Goal: Communication & Community: Ask a question

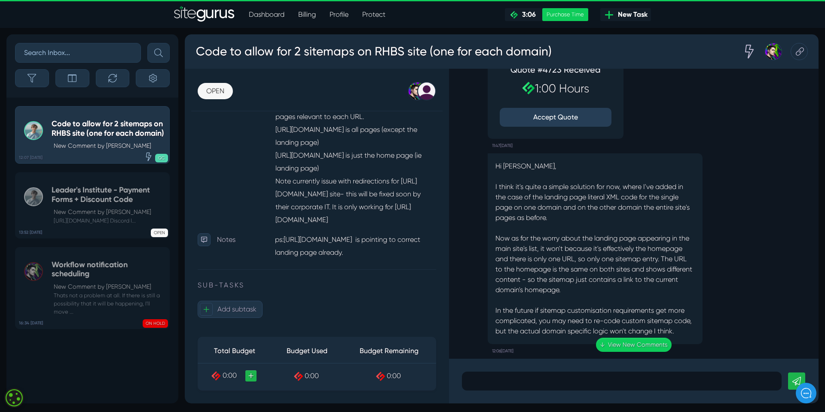
scroll to position [-595, 0]
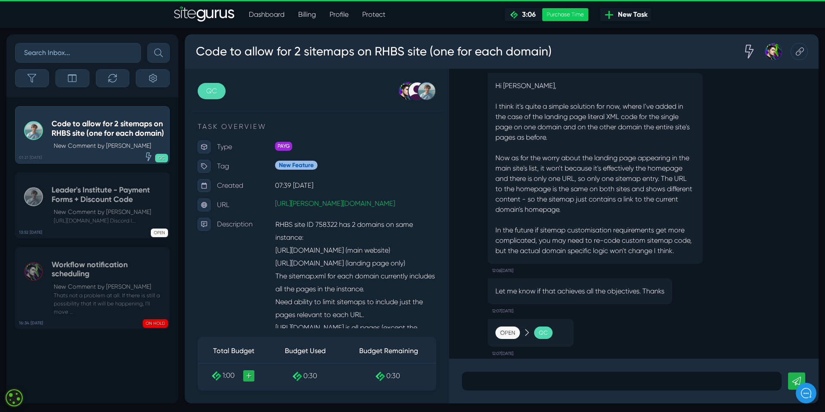
scroll to position [0, 0]
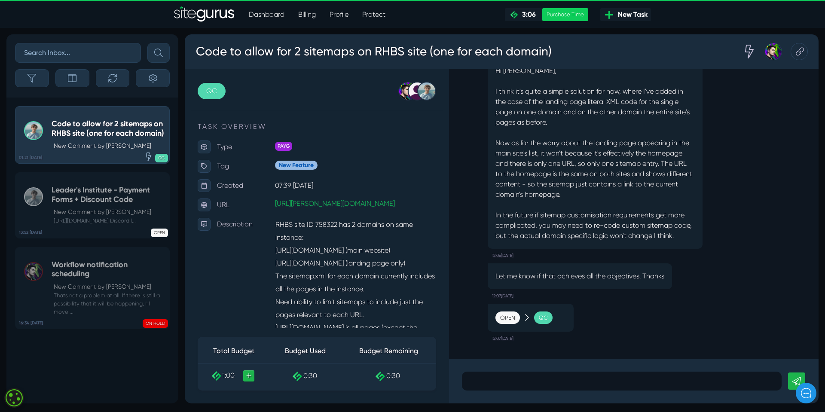
click at [480, 385] on p at bounding box center [622, 381] width 307 height 10
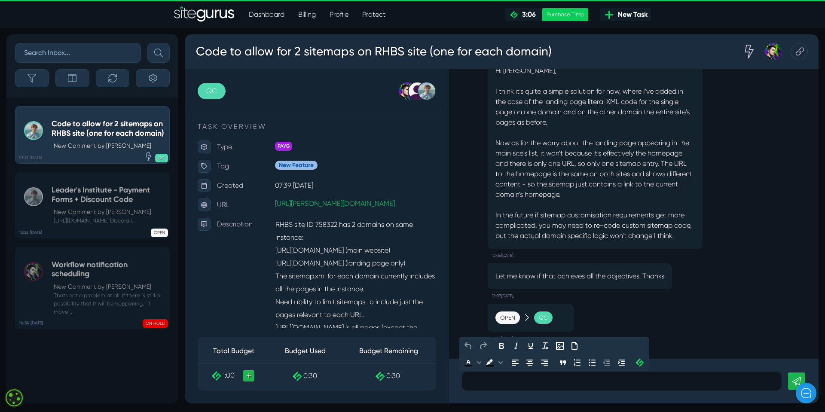
click at [479, 384] on p at bounding box center [622, 381] width 307 height 10
click at [614, 379] on p "Thanks [PERSON_NAME] - it looks ok to me so will get the SEO expert to review" at bounding box center [622, 381] width 307 height 10
click at [716, 379] on p "Thanks [PERSON_NAME] - it looks ok to me so will get the clients SEO expert to …" at bounding box center [622, 381] width 307 height 10
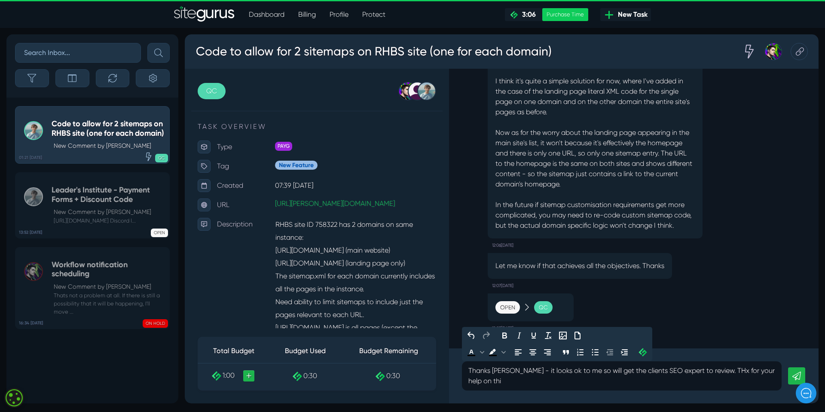
scroll to position [-10, 0]
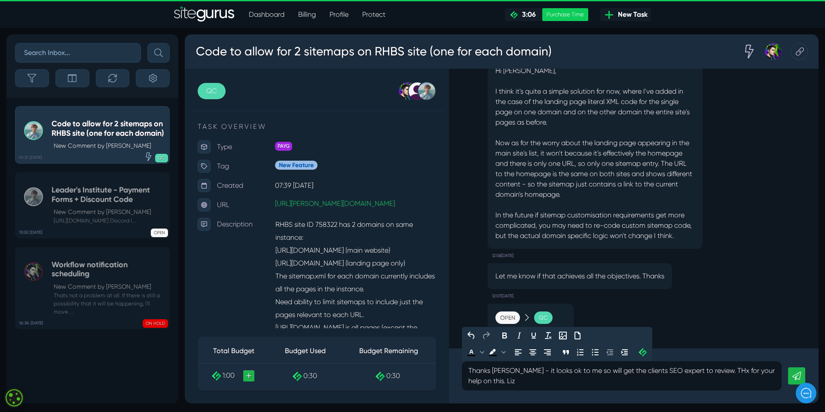
click at [711, 370] on p "Thanks [PERSON_NAME] - it looks ok to me so will get the clients SEO expert to …" at bounding box center [622, 376] width 307 height 21
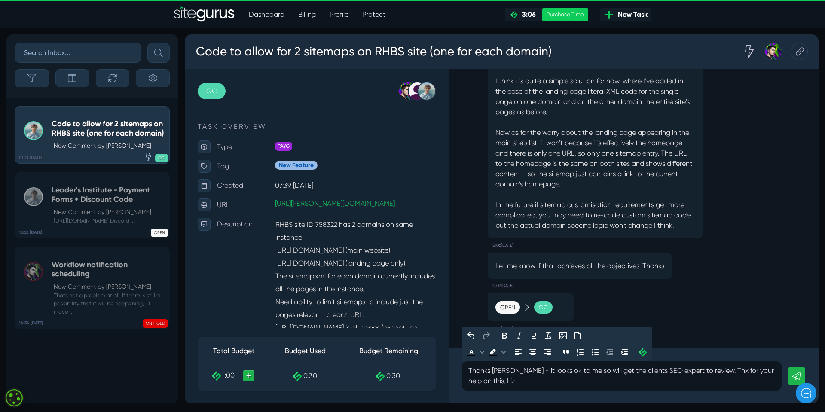
click at [719, 370] on p "Thanks [PERSON_NAME] - it looks ok to me so will get the clients SEO expert to …" at bounding box center [622, 376] width 307 height 21
click at [718, 373] on p "Thanks [PERSON_NAME] - it looks ok to me so will get the clients SEO expert to …" at bounding box center [622, 376] width 307 height 21
click at [522, 380] on p "Thanks [PERSON_NAME] - it looks ok to me so will get the clients SEO expert to …" at bounding box center [622, 376] width 307 height 21
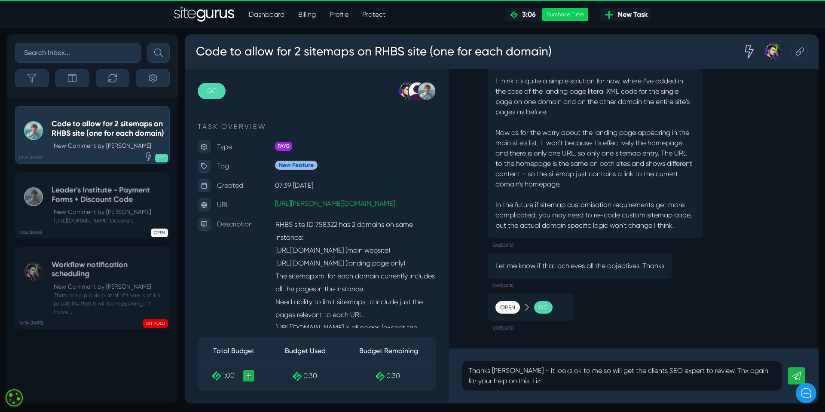
click at [799, 376] on icon at bounding box center [797, 376] width 9 height 9
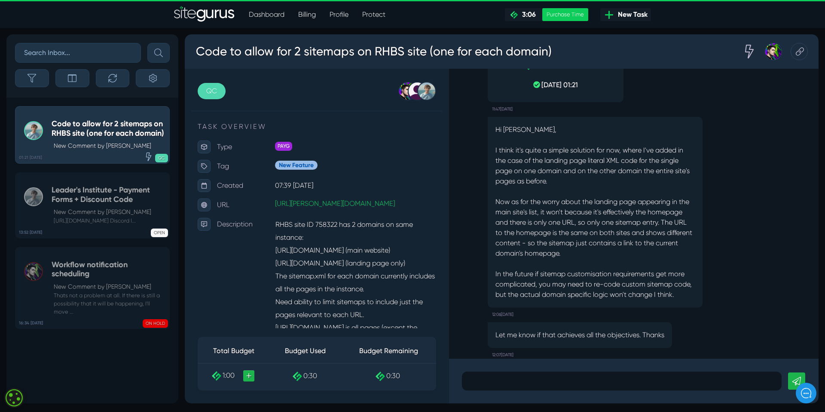
scroll to position [-86, 0]
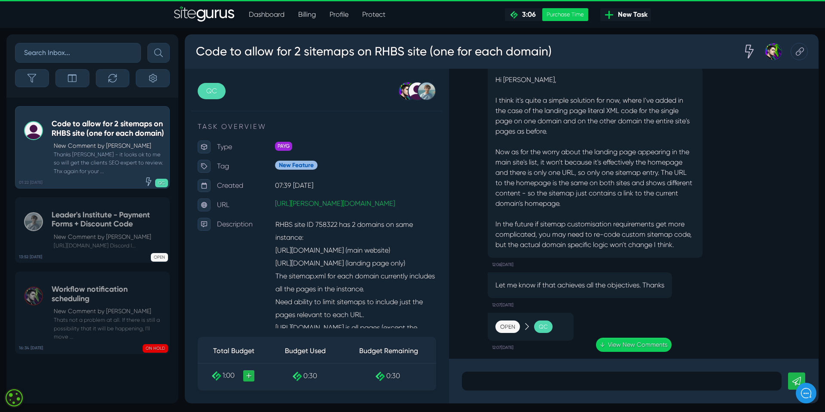
drag, startPoint x: 496, startPoint y: 101, endPoint x: 689, endPoint y: 248, distance: 242.7
click at [689, 248] on p "Hi [PERSON_NAME], I think it's quite a simple solution for now, where I've adde…" at bounding box center [595, 162] width 199 height 175
copy p "I think it's quite a simple solution for now, where I've added in the case of t…"
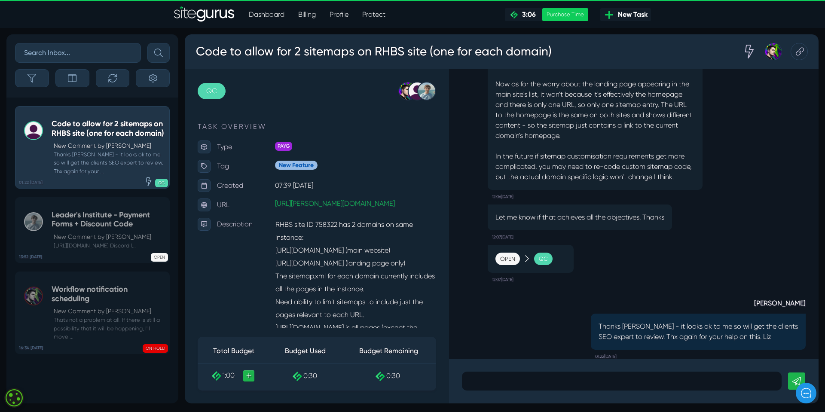
scroll to position [0, 0]
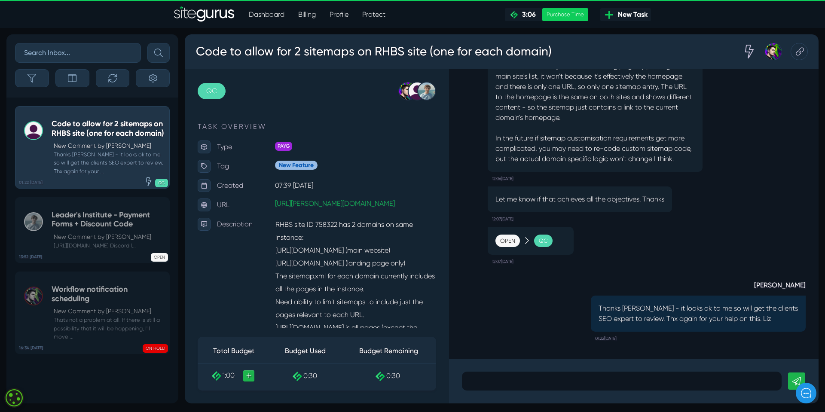
click at [717, 201] on div "Let me know if that achieves all the objectives. Thanks 12:07[DATE]" at bounding box center [634, 203] width 344 height 45
click at [480, 374] on div at bounding box center [622, 381] width 320 height 19
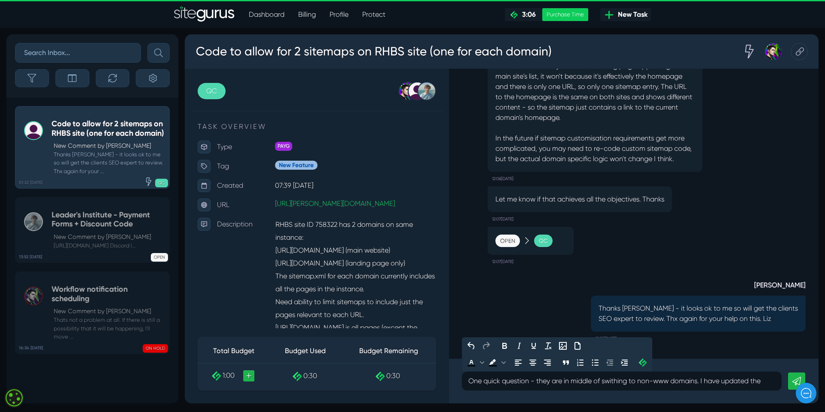
click at [542, 382] on p "One quick question - they are in middle of swithing to non-www domains. I have …" at bounding box center [622, 381] width 307 height 10
click at [772, 381] on p "One quick question - RHBS are in middle of swithing to non-www domains. I have …" at bounding box center [622, 381] width 307 height 10
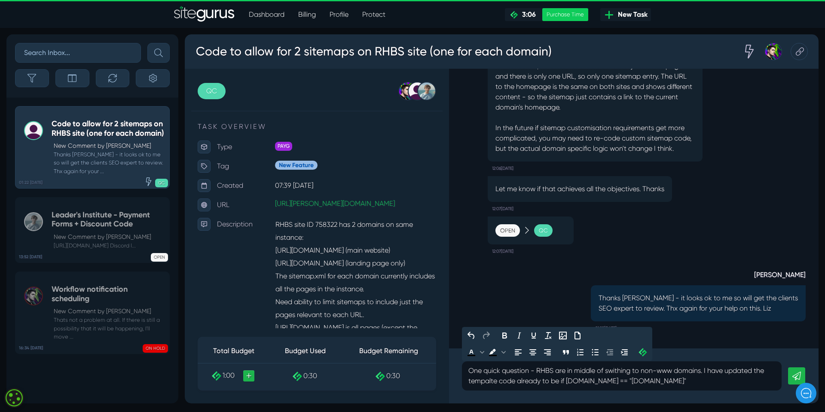
click at [560, 383] on p "One quick question - RHBS are in middle of swithing to non-www domains. I have …" at bounding box center [622, 376] width 307 height 21
click at [491, 381] on p "One quick question - RHBS are in middle of swithing to non-www domains. I have …" at bounding box center [622, 376] width 307 height 21
click at [564, 383] on p "One quick question - RHBS are in middle of swithing to non-www domains. I have …" at bounding box center [622, 376] width 307 height 21
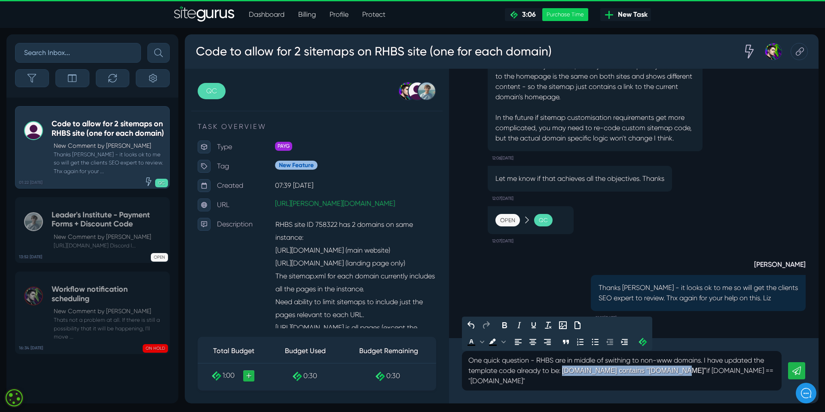
drag, startPoint x: 565, startPoint y: 371, endPoint x: 691, endPoint y: 371, distance: 126.0
click at [691, 371] on p "One quick question - RHBS are in middle of swithing to non-www domains. I have …" at bounding box center [622, 371] width 307 height 31
click at [634, 371] on p "One quick question - RHBS are in middle of swithing to non-www domains. I have …" at bounding box center [622, 371] width 307 height 31
click at [568, 371] on p "One quick question - RHBS are in middle of swithing to non-www domains. I have …" at bounding box center [622, 371] width 307 height 31
drag, startPoint x: 468, startPoint y: 371, endPoint x: 515, endPoint y: 370, distance: 46.9
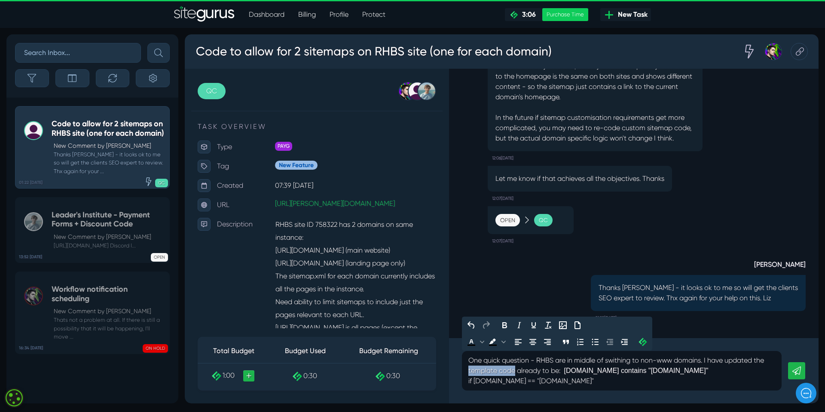
click at [515, 370] on div "One quick question - RHBS are in middle of swithing to non-www domains. I have …" at bounding box center [622, 371] width 320 height 40
click at [505, 327] on icon "Bold" at bounding box center [505, 325] width 10 height 10
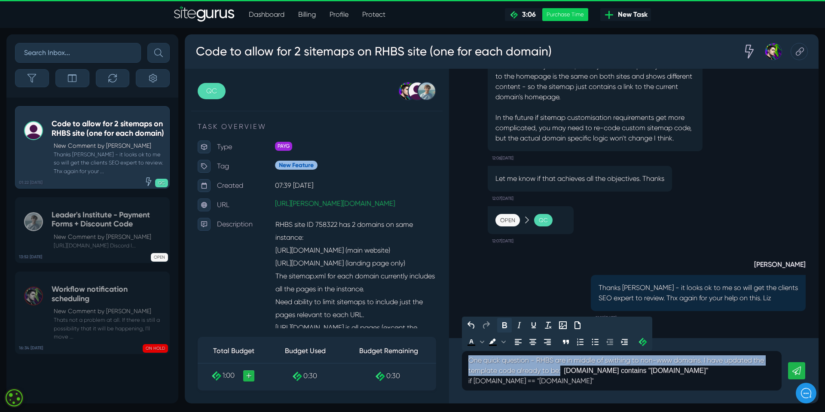
scroll to position [-13, 0]
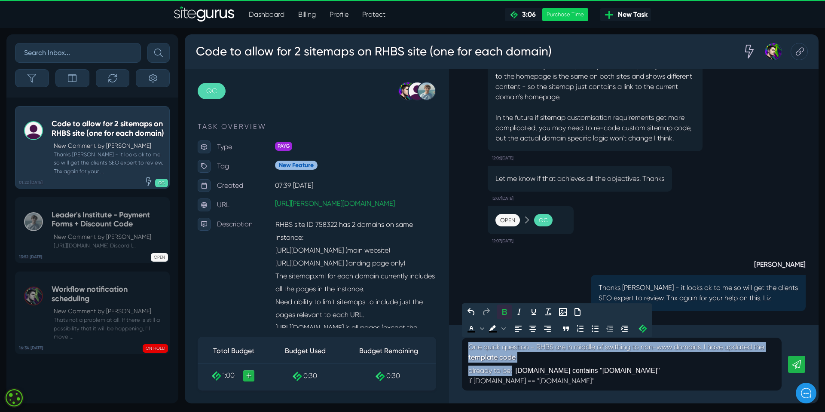
click at [521, 360] on strong "template code" at bounding box center [622, 358] width 307 height 10
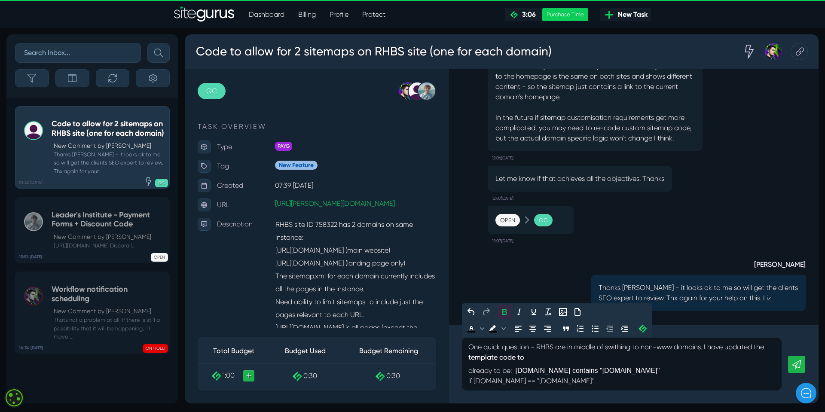
scroll to position [0, 0]
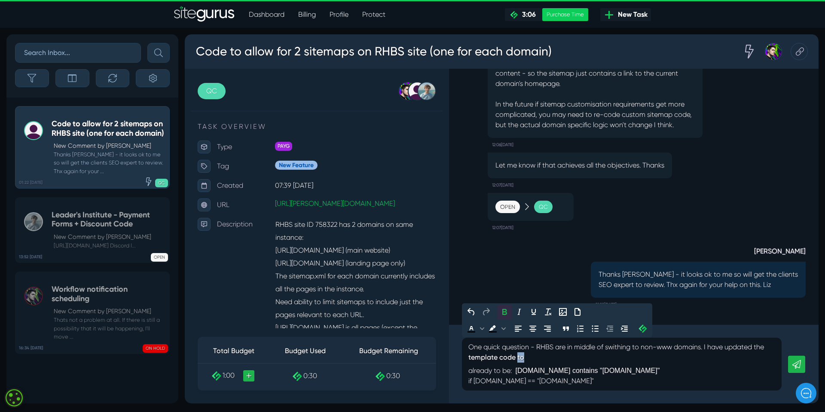
drag, startPoint x: 518, startPoint y: 357, endPoint x: 528, endPoint y: 356, distance: 9.5
click at [528, 356] on strong "template code to" at bounding box center [622, 358] width 307 height 10
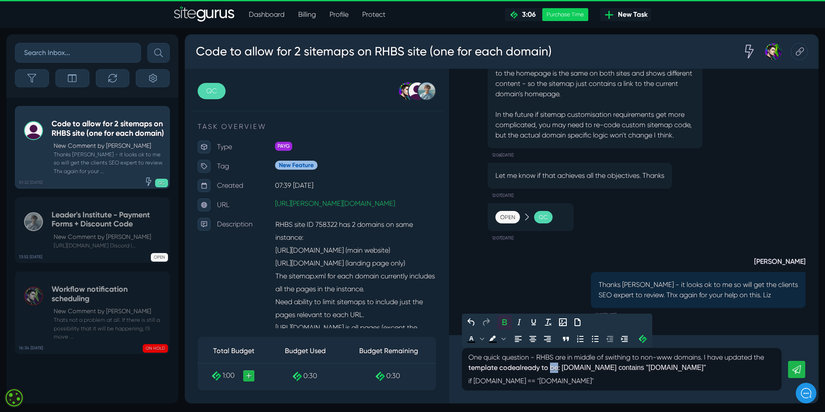
drag, startPoint x: 551, startPoint y: 368, endPoint x: 560, endPoint y: 368, distance: 9.0
click at [560, 368] on span "already to be:" at bounding box center [538, 368] width 44 height 8
click at [610, 382] on p "One quick question - RHBS are in middle of swithing to non-www domains. I have …" at bounding box center [622, 370] width 307 height 34
drag, startPoint x: 614, startPoint y: 381, endPoint x: 461, endPoint y: 384, distance: 153.1
click at [466, 383] on div "One quick question - RHBS are in middle of swithing to non-www domains. I have …" at bounding box center [622, 369] width 320 height 43
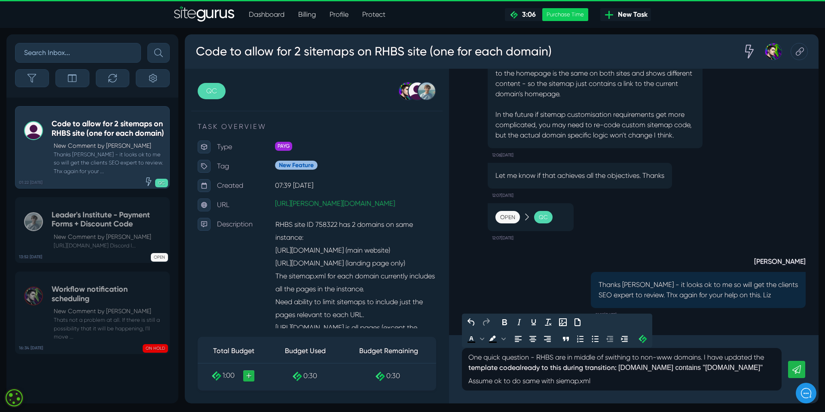
click at [561, 382] on p "One quick question - RHBS are in middle of swithing to non-www domains. I have …" at bounding box center [622, 370] width 307 height 34
click at [606, 380] on p "One quick question - RHBS are in middle of swithing to non-www domains. I have …" at bounding box center [622, 370] width 307 height 34
click at [502, 380] on p "One quick question - RHBS are in middle of swithing to non-www domains. I have …" at bounding box center [622, 370] width 307 height 34
click at [505, 381] on p "One quick question - RHBS are in middle of swithing to non-www domains. I have …" at bounding box center [622, 370] width 307 height 34
click at [503, 382] on p "One quick question - RHBS are in middle of swithing to non-www domains. I have …" at bounding box center [622, 370] width 307 height 34
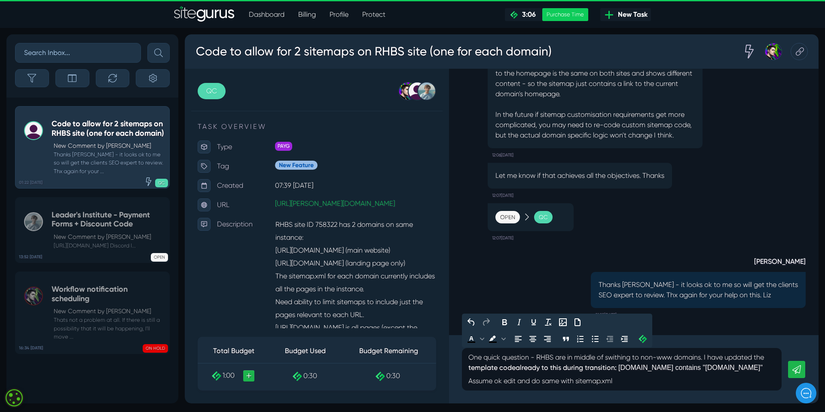
click at [632, 381] on p "One quick question - RHBS are in middle of swithing to non-www domains. I have …" at bounding box center [622, 370] width 307 height 34
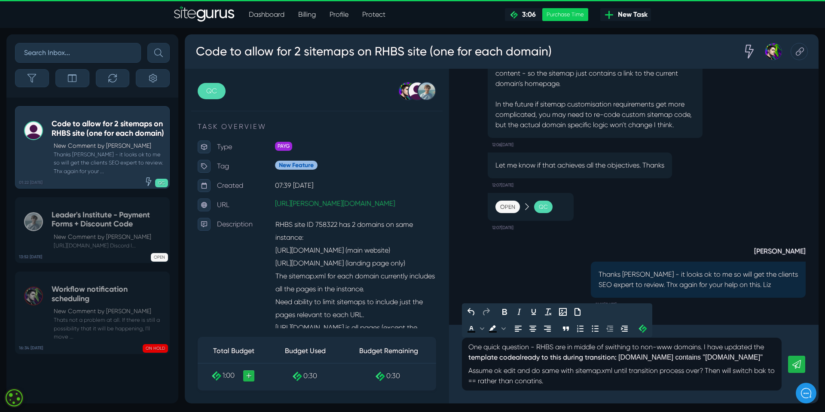
click at [503, 372] on p "One quick question - RHBS are in middle of swithing to non-www domains. I have …" at bounding box center [622, 364] width 307 height 44
click at [526, 371] on p "One quick question - RHBS are in middle of swithing to non-www domains. I have …" at bounding box center [622, 364] width 307 height 44
drag, startPoint x: 609, startPoint y: 370, endPoint x: 709, endPoint y: 370, distance: 99.7
click at [709, 370] on p "One quick question - RHBS are in middle of swithing to non-www domains. I have …" at bounding box center [622, 364] width 307 height 44
click at [578, 370] on p "One quick question - RHBS are in middle of swithing to non-www domains. I have …" at bounding box center [622, 364] width 307 height 44
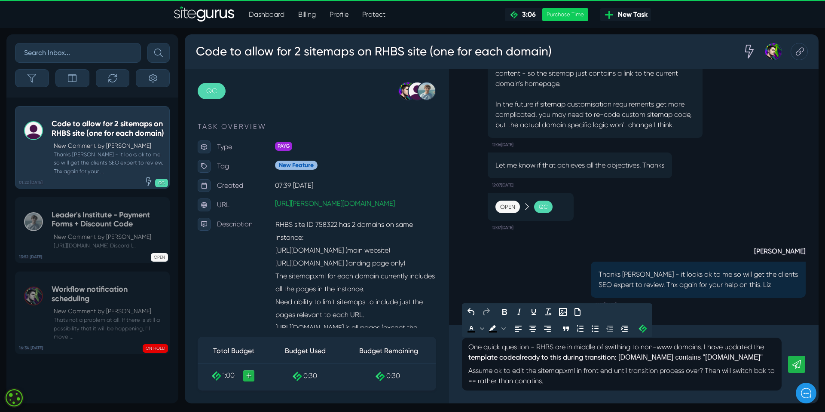
drag, startPoint x: 768, startPoint y: 372, endPoint x: 768, endPoint y: 385, distance: 12.5
click at [768, 374] on p "One quick question - RHBS are in middle of swithing to non-www domains. I have …" at bounding box center [622, 364] width 307 height 44
click at [562, 383] on p "One quick question - RHBS are in middle of swithing to non-www domains. I have …" at bounding box center [622, 364] width 307 height 44
click at [619, 346] on p "One quick question - RHBS are in middle of swithing to non-www domains. I have …" at bounding box center [622, 364] width 307 height 44
click at [608, 348] on p "One quick question - RHBS are in middle of switching to non-www domains. I have…" at bounding box center [622, 364] width 307 height 44
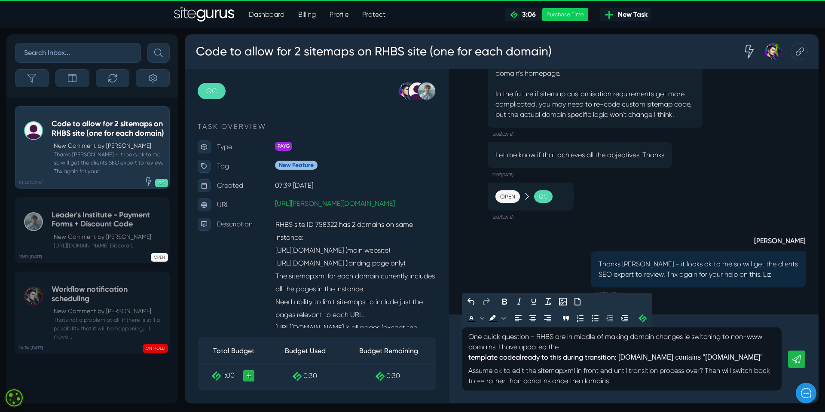
click at [498, 348] on p "One quick question - RHBS are in middle of making domain changes ie switching t…" at bounding box center [622, 359] width 307 height 55
click at [499, 347] on p "One quick question - RHBS are in middle of making domain changes ie switching t…" at bounding box center [622, 359] width 307 height 55
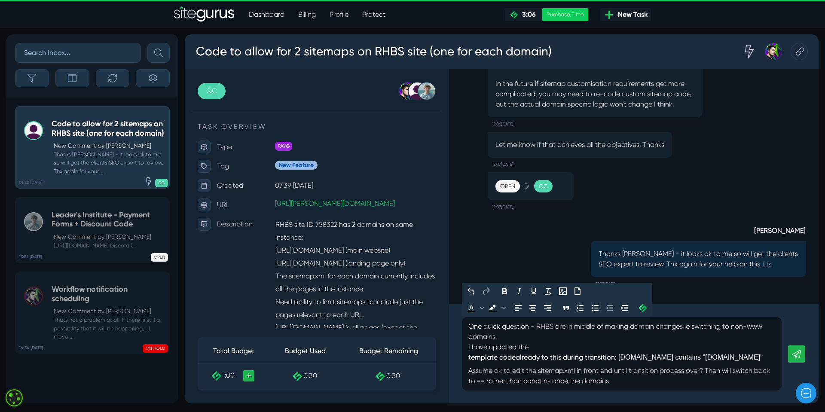
scroll to position [-10, 0]
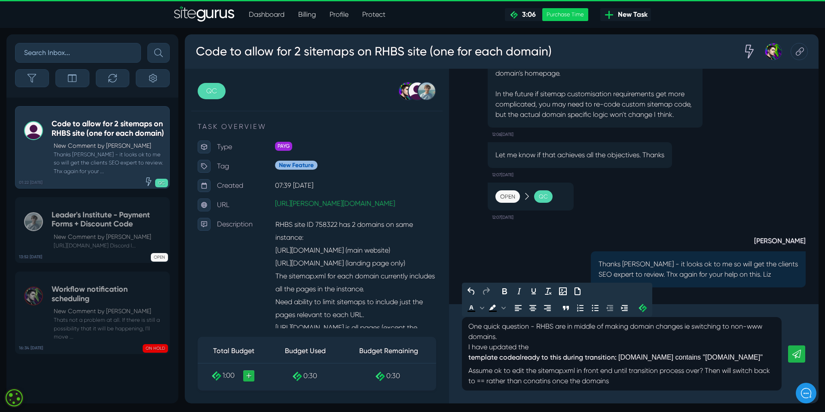
click at [507, 337] on p "One quick question - RHBS are in middle of making domain changes ie switching t…" at bounding box center [622, 354] width 307 height 65
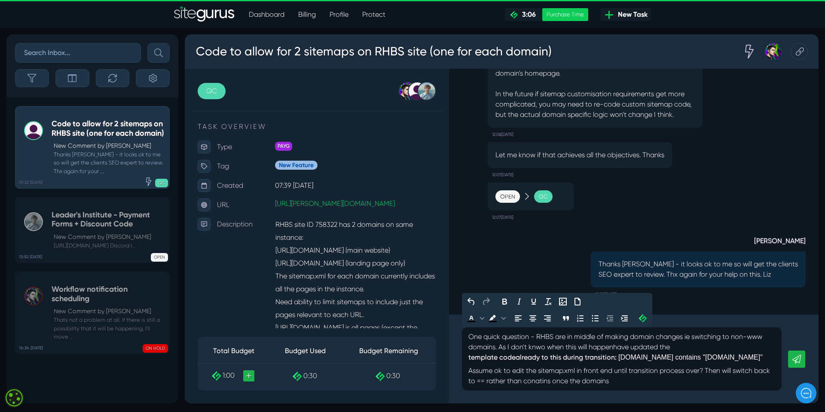
click at [635, 348] on p "One quick question - RHBS are in middle of making domain changes ie switching t…" at bounding box center [622, 359] width 307 height 55
click at [545, 349] on p "One quick question - RHBS are in middle of making domain changes ie switching t…" at bounding box center [622, 359] width 307 height 55
drag, startPoint x: 518, startPoint y: 358, endPoint x: 549, endPoint y: 359, distance: 30.6
click at [549, 360] on span "already to this during transition:" at bounding box center [566, 357] width 101 height 8
click at [511, 371] on p "One quick question - RHBS are in middle of making domain changes ie switching t…" at bounding box center [622, 359] width 307 height 55
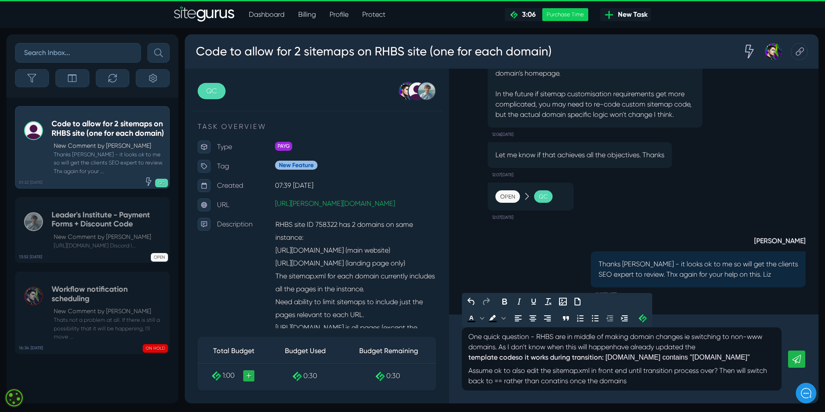
click at [560, 381] on p "One quick question - RHBS are in middle of making domain changes ie switching t…" at bounding box center [622, 359] width 307 height 55
click at [657, 384] on p "One quick question - RHBS are in middle of making domain changes ie switching t…" at bounding box center [622, 359] width 307 height 55
drag, startPoint x: 594, startPoint y: 371, endPoint x: 629, endPoint y: 371, distance: 35.3
click at [631, 371] on p "One quick question - RHBS are in middle of making domain changes ie switching t…" at bounding box center [622, 359] width 307 height 55
click at [503, 301] on icon "Bold" at bounding box center [505, 302] width 5 height 6
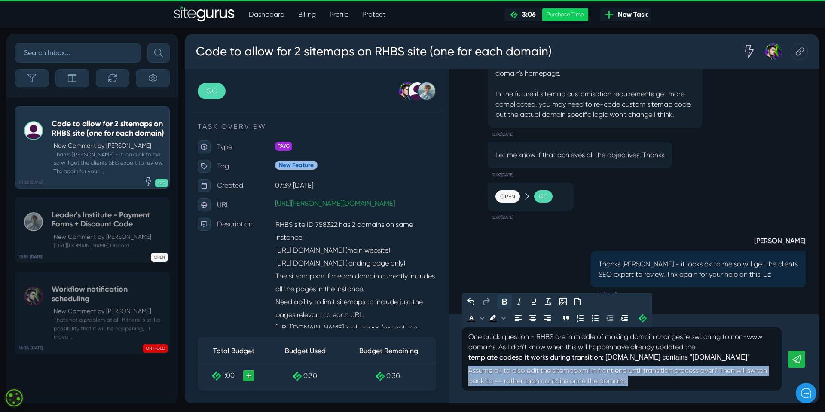
scroll to position [-3, 0]
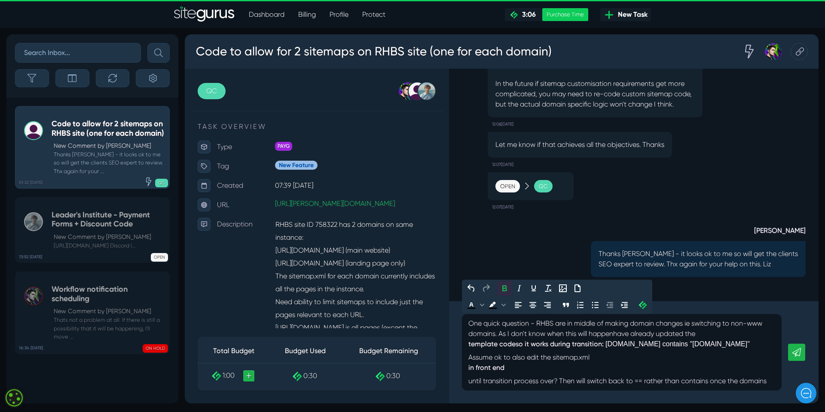
click at [617, 357] on p "One quick question - RHBS are in middle of making domain changes ie switching t…" at bounding box center [622, 353] width 307 height 68
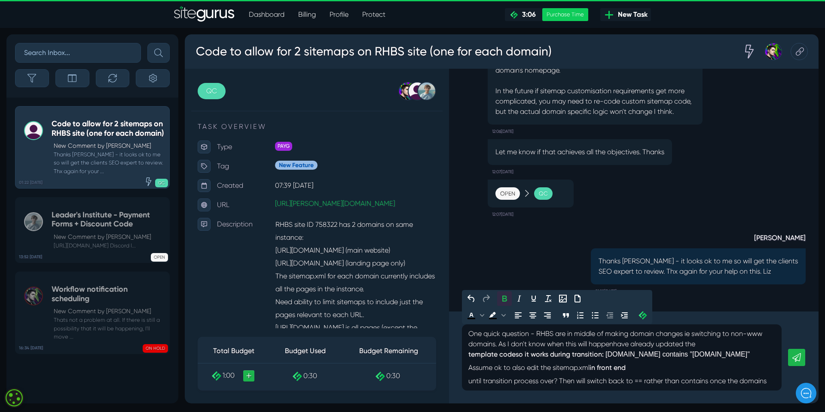
click at [638, 365] on p "One quick question - RHBS are in middle of making domain changes ie switching t…" at bounding box center [622, 358] width 307 height 58
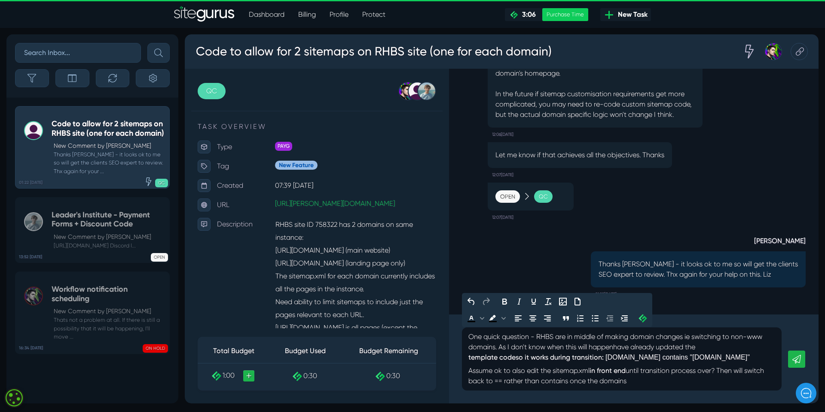
click at [638, 383] on p "One quick question - RHBS are in middle of making domain changes ie switching t…" at bounding box center [622, 359] width 307 height 55
click at [634, 381] on p "One quick question - RHBS are in middle of making domain changes ie switching t…" at bounding box center [622, 359] width 307 height 55
click at [468, 337] on div "One quick question - RHBS are in middle of making domain changes ie switching t…" at bounding box center [622, 359] width 320 height 63
click at [530, 337] on p "One quick question - RHBS are in middle of making domain changes ie switching t…" at bounding box center [622, 359] width 307 height 55
click at [755, 358] on strong "template code so it works during transition: [DOMAIN_NAME] contains "[DOMAIN_NA…" at bounding box center [622, 358] width 307 height 10
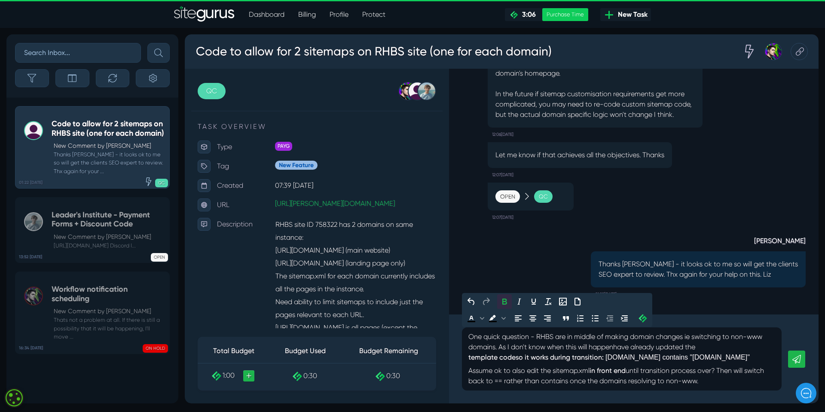
click at [712, 381] on p "One quick question - RHBS are in middle of making domain changes ie switching t…" at bounding box center [622, 359] width 307 height 55
click at [710, 340] on p "One quick question - RHBS are in middle of making domain changes ie switching t…" at bounding box center [622, 359] width 307 height 55
click at [471, 349] on p "One quick question - RHBS are in middle of making domain changes ie redircting …" at bounding box center [622, 359] width 307 height 55
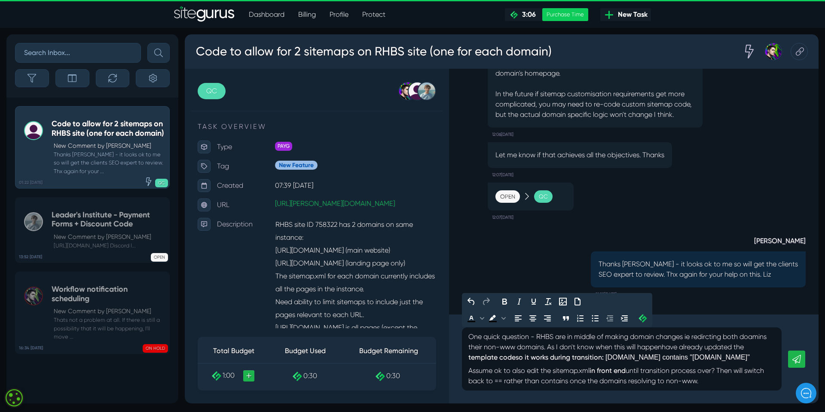
click at [473, 348] on p "One quick question - RHBS are in middle of making domain changes ie redircting …" at bounding box center [622, 359] width 307 height 55
drag, startPoint x: 697, startPoint y: 337, endPoint x: 770, endPoint y: 336, distance: 74.0
click at [770, 336] on p "One quick question - RHBS are in middle of making domain changes ie redircting …" at bounding box center [622, 359] width 307 height 55
drag, startPoint x: 469, startPoint y: 371, endPoint x: 525, endPoint y: 370, distance: 56.3
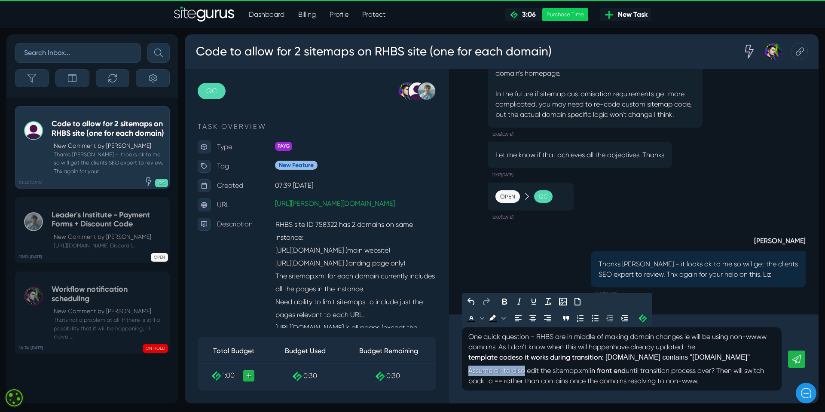
click at [525, 370] on p "One quick question - RHBS are in middle of making domain changes ie will be usi…" at bounding box center [622, 359] width 307 height 55
click at [662, 371] on p "One quick question - RHBS are in middle of making domain changes ie will be usi…" at bounding box center [622, 359] width 307 height 55
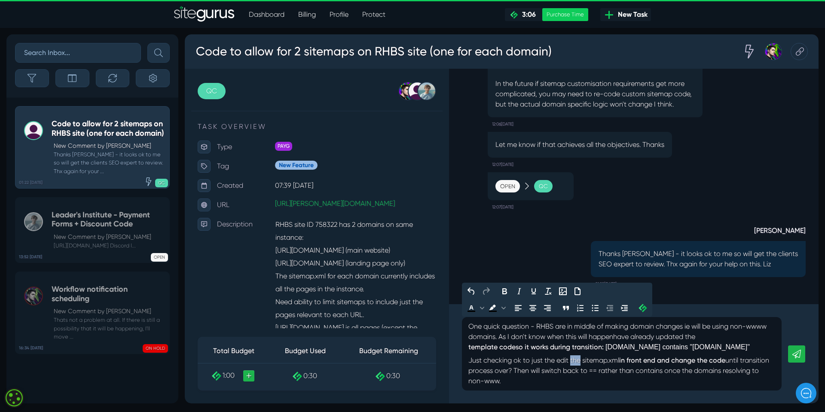
drag, startPoint x: 572, startPoint y: 361, endPoint x: 582, endPoint y: 361, distance: 9.9
click at [582, 361] on p "One quick question - RHBS are in middle of making domain changes ie will be usi…" at bounding box center [622, 354] width 307 height 65
click at [718, 361] on p "One quick question - RHBS are in middle of making domain changes ie will be usi…" at bounding box center [622, 354] width 307 height 65
drag, startPoint x: 665, startPoint y: 370, endPoint x: 678, endPoint y: 383, distance: 18.2
click at [678, 383] on p "One quick question - RHBS are in middle of making domain changes ie will be usi…" at bounding box center [622, 354] width 307 height 65
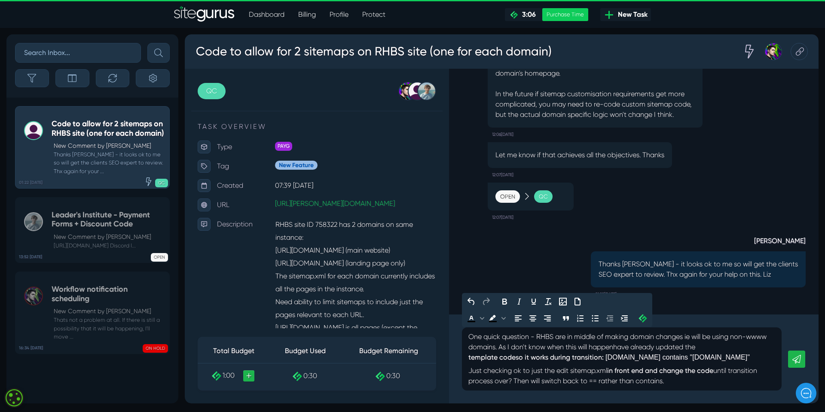
click at [482, 372] on p "One quick question - RHBS are in middle of making domain changes ie will be usi…" at bounding box center [622, 359] width 307 height 55
click at [714, 382] on p "One quick question - RHBS are in middle of making domain changes ie will be usi…" at bounding box center [622, 359] width 307 height 55
click at [623, 381] on p "One quick question - RHBS are in middle of making domain changes ie will be usi…" at bounding box center [622, 359] width 307 height 55
click at [632, 381] on p "One quick question - RHBS are in middle of making domain changes ie will be usi…" at bounding box center [622, 359] width 307 height 55
click at [605, 383] on p "One quick question - RHBS are in middle of making domain changes ie will be usi…" at bounding box center [622, 359] width 307 height 55
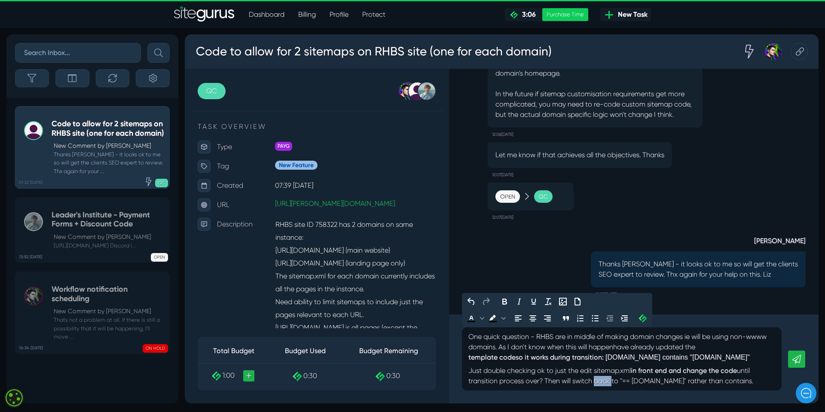
click at [605, 382] on p "One quick question - RHBS are in middle of making domain changes ie will be usi…" at bounding box center [622, 359] width 307 height 55
click at [735, 381] on p "One quick question - RHBS are in middle of making domain changes ie will be usi…" at bounding box center [622, 359] width 307 height 55
click at [496, 348] on p "One quick question - RHBS are in middle of making domain changes ie will be usi…" at bounding box center [622, 359] width 307 height 55
click at [515, 357] on strong "template code so it works during transition: [DOMAIN_NAME] contains "[DOMAIN_NA…" at bounding box center [622, 358] width 307 height 10
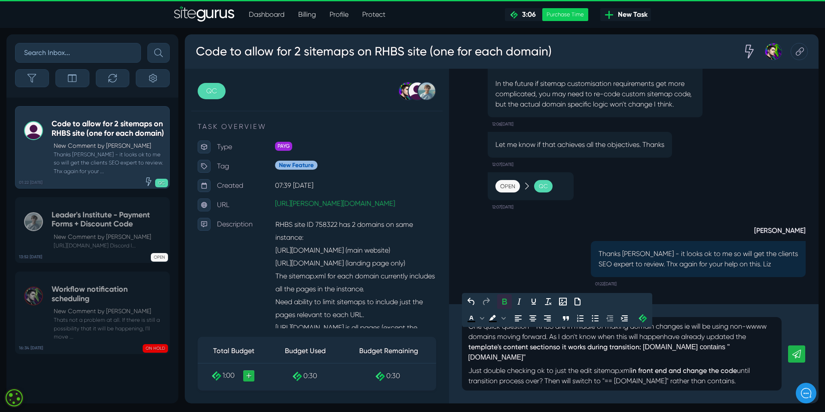
click at [778, 357] on div "One quick question - RHBS are in middle of making domain changes ie will be usi…" at bounding box center [622, 354] width 320 height 74
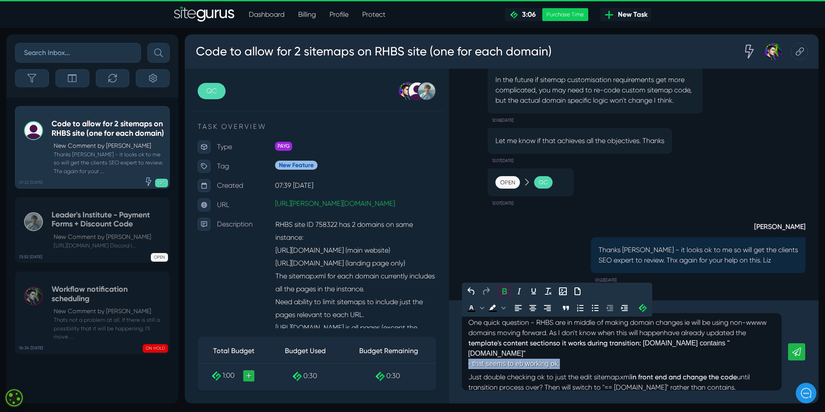
drag, startPoint x: 466, startPoint y: 359, endPoint x: 559, endPoint y: 358, distance: 93.7
click at [559, 358] on div "One quick question - RHBS are in middle of making domain changes ie will be usi…" at bounding box center [622, 351] width 320 height 77
click at [612, 356] on strong "template's content section so it works during transition: [DOMAIN_NAME] contain…" at bounding box center [622, 353] width 307 height 31
drag, startPoint x: 466, startPoint y: 359, endPoint x: 560, endPoint y: 357, distance: 93.3
click at [560, 357] on div "One quick question - RHBS are in middle of making domain changes ie will be usi…" at bounding box center [622, 351] width 320 height 77
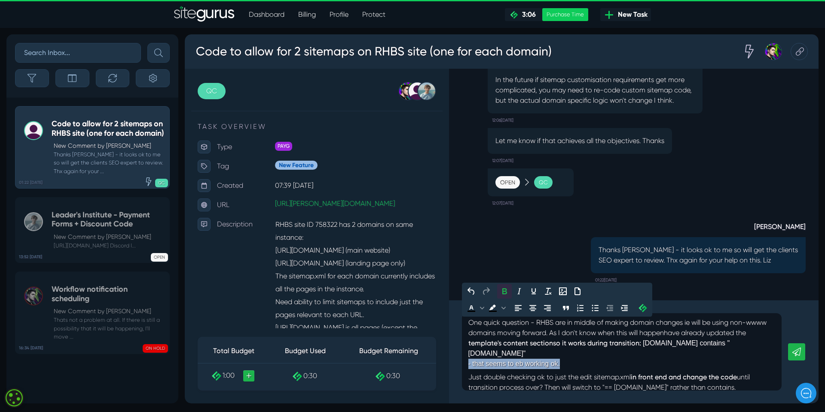
click at [558, 357] on strong "template's content section so it works during transition: [DOMAIN_NAME] contain…" at bounding box center [622, 353] width 307 height 31
click at [572, 356] on strong "template's content section so it works during transition: [DOMAIN_NAME] contain…" at bounding box center [622, 353] width 307 height 31
drag, startPoint x: 595, startPoint y: 371, endPoint x: 633, endPoint y: 370, distance: 37.9
click at [633, 370] on p "One quick question - RHBS are in middle of making domain changes ie will be usi…" at bounding box center [622, 355] width 307 height 75
click at [505, 292] on icon "Bold" at bounding box center [505, 291] width 5 height 6
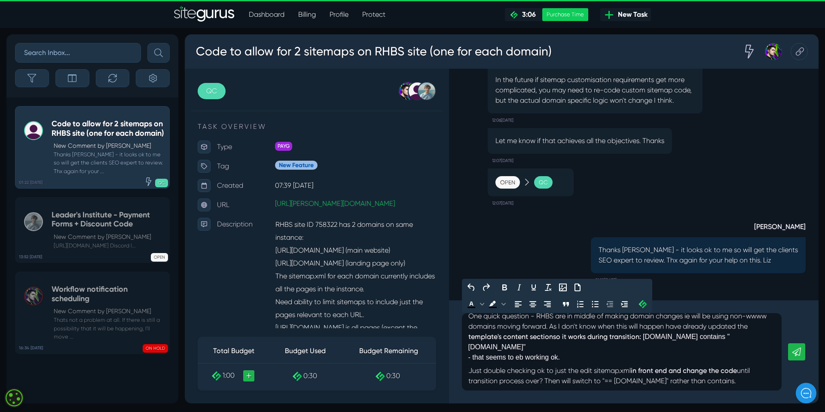
click at [562, 371] on p "One quick question - RHBS are in middle of making domain changes ie will be usi…" at bounding box center [622, 348] width 307 height 75
click at [693, 383] on p "One quick question - RHBS are in middle of making domain changes ie will be usi…" at bounding box center [622, 348] width 307 height 75
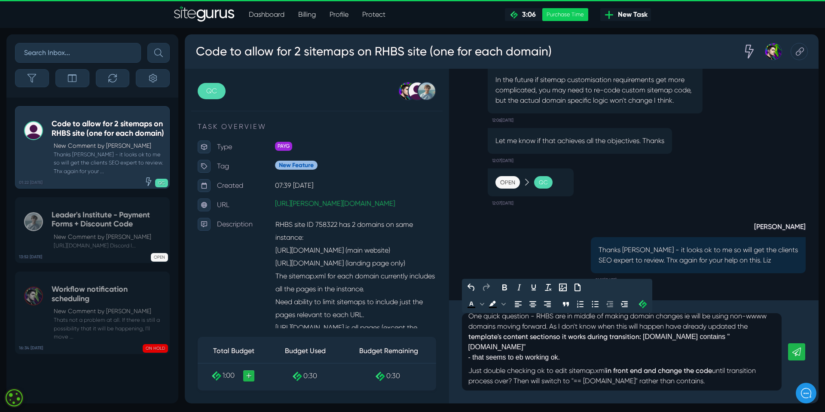
click at [585, 381] on p "One quick question - RHBS are in middle of making domain changes ie will be usi…" at bounding box center [622, 348] width 307 height 75
click at [574, 382] on p "One quick question - RHBS are in middle of making domain changes ie will be usi…" at bounding box center [622, 348] width 307 height 75
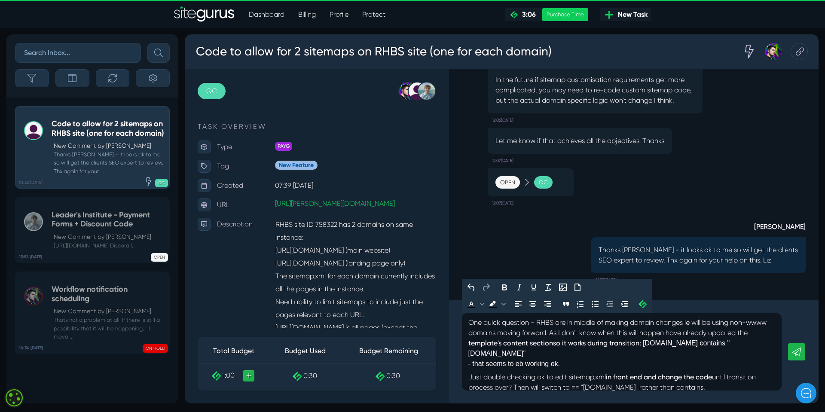
click at [501, 347] on p "One quick question - RHBS are in middle of making domain changes ie will be usi…" at bounding box center [622, 355] width 307 height 75
click at [659, 345] on span "[DOMAIN_NAME] contains "[DOMAIN_NAME]"" at bounding box center [603, 349] width 269 height 18
click at [649, 344] on span "so it works during transition:" at bounding box center [606, 343] width 86 height 8
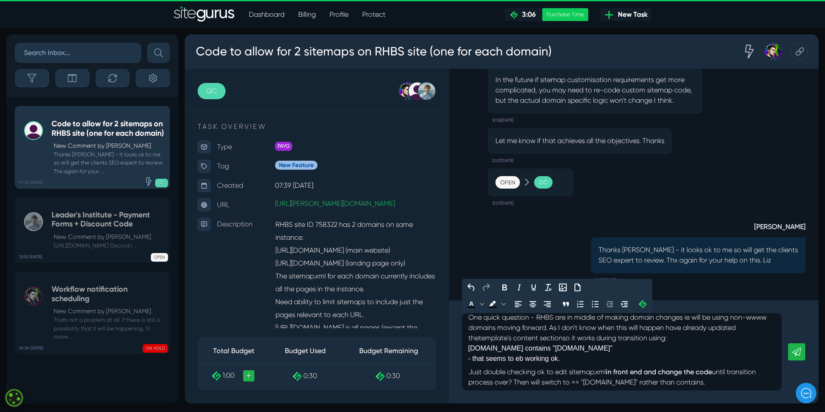
scroll to position [6, 0]
click at [619, 348] on p "One quick question - RHBS are in middle of making domain changes ie will be usi…" at bounding box center [622, 348] width 307 height 75
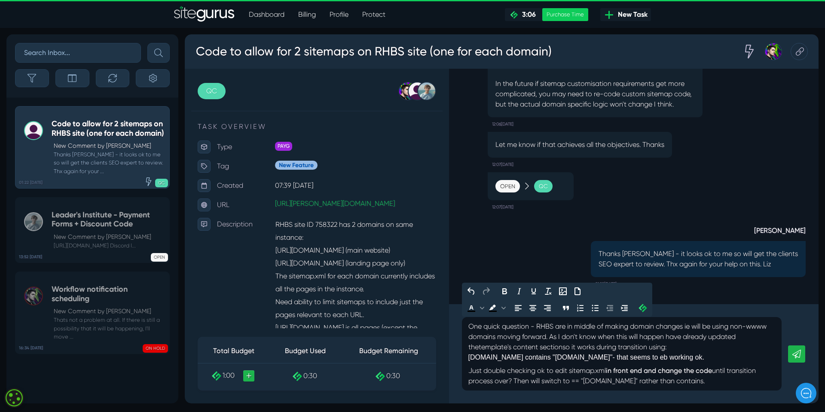
drag, startPoint x: 593, startPoint y: 359, endPoint x: 682, endPoint y: 357, distance: 88.6
click at [682, 357] on p "One quick question - RHBS are in middle of making domain changes ie will be usi…" at bounding box center [622, 354] width 307 height 65
click at [690, 356] on p "One quick question - RHBS are in middle of making domain changes ie will be usi…" at bounding box center [622, 354] width 307 height 65
click at [650, 349] on span "so it works during transition using:" at bounding box center [615, 347] width 104 height 8
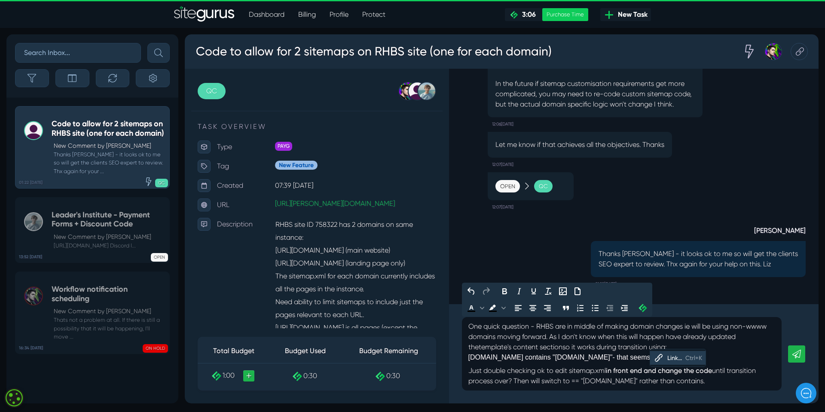
click at [723, 344] on p "One quick question - RHBS are in middle of making domain changes ie will be usi…" at bounding box center [622, 354] width 307 height 65
drag, startPoint x: 539, startPoint y: 371, endPoint x: 568, endPoint y: 371, distance: 28.8
click at [568, 371] on p "One quick question - RHBS are in middle of making domain changes ie will be usi…" at bounding box center [622, 354] width 307 height 65
drag, startPoint x: 696, startPoint y: 371, endPoint x: 773, endPoint y: 369, distance: 76.6
click at [773, 369] on p "One quick question - RHBS are in middle of making domain changes ie will be usi…" at bounding box center [622, 354] width 307 height 65
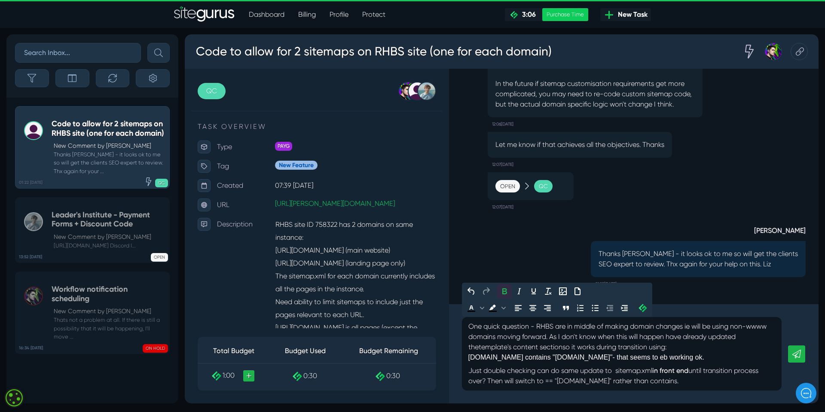
click at [676, 381] on p "One quick question - RHBS are in middle of making domain changes ie will be usi…" at bounding box center [622, 354] width 307 height 65
drag, startPoint x: 553, startPoint y: 371, endPoint x: 561, endPoint y: 371, distance: 7.8
click at [561, 371] on p "One quick question - RHBS are in middle of making domain changes ie will be usi…" at bounding box center [622, 354] width 307 height 65
click at [641, 357] on span "- that seems to eb working ok." at bounding box center [659, 357] width 92 height 7
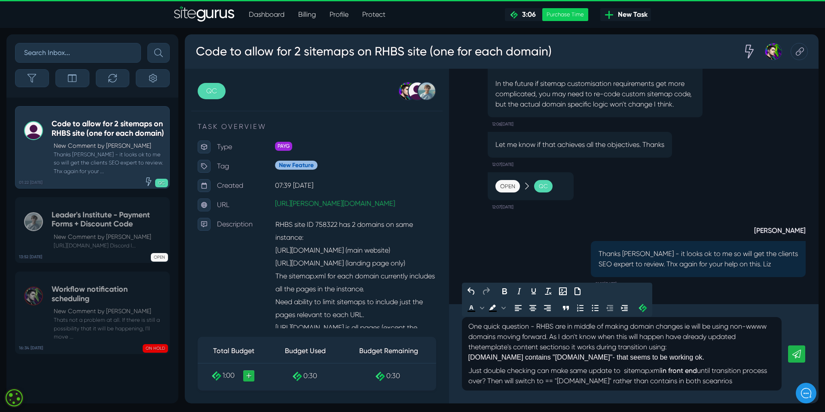
click at [700, 357] on p "One quick question - RHBS are in middle of making domain changes ie will be usi…" at bounding box center [622, 354] width 307 height 65
drag, startPoint x: 469, startPoint y: 371, endPoint x: 536, endPoint y: 371, distance: 67.5
click at [536, 371] on p "One quick question - RHBS are in middle of making domain changes ie will be usi…" at bounding box center [622, 354] width 307 height 65
drag, startPoint x: 602, startPoint y: 382, endPoint x: 630, endPoint y: 381, distance: 28.0
click at [630, 381] on p "One quick question - RHBS are in middle of making domain changes ie will be usi…" at bounding box center [622, 354] width 307 height 65
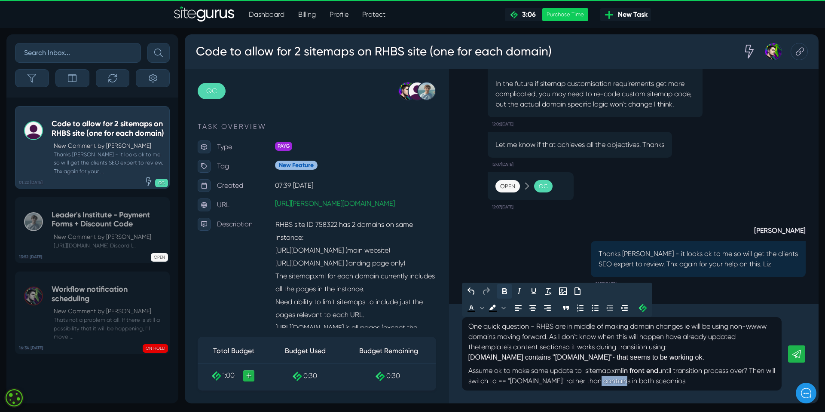
click at [502, 290] on icon "Bold" at bounding box center [505, 291] width 10 height 10
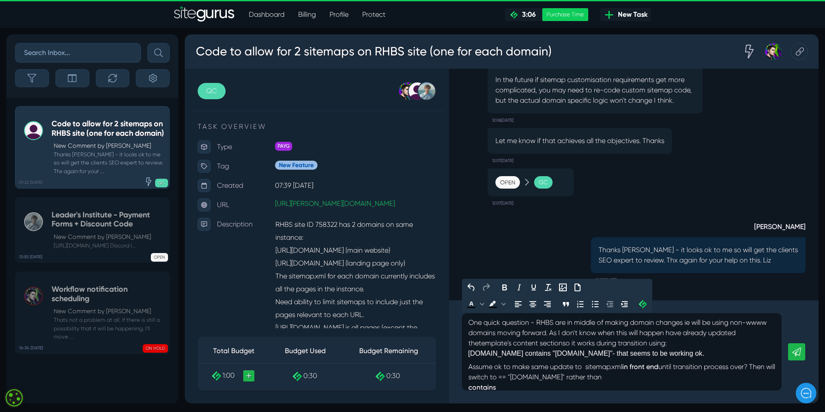
click at [624, 378] on p "One quick question - RHBS are in middle of making domain changes ie will be usi…" at bounding box center [622, 362] width 307 height 89
click at [654, 381] on p "One quick question - RHBS are in middle of making domain changes ie will be usi…" at bounding box center [622, 357] width 307 height 78
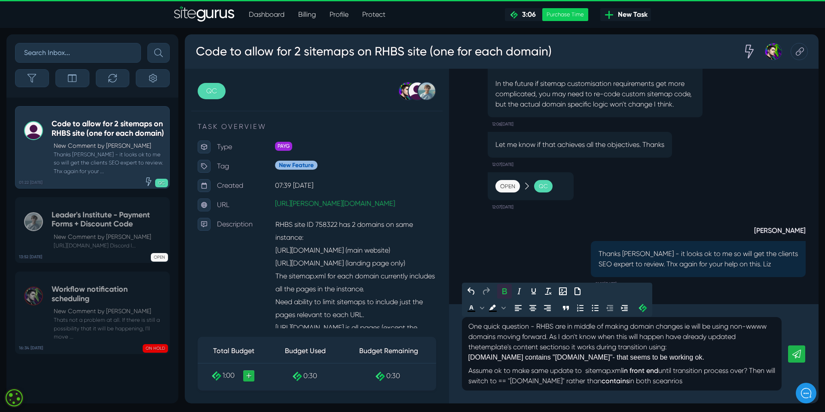
click at [687, 381] on p "One quick question - RHBS are in middle of making domain changes ie will be usi…" at bounding box center [622, 354] width 307 height 65
drag, startPoint x: 532, startPoint y: 370, endPoint x: 573, endPoint y: 368, distance: 40.9
click at [573, 368] on p "One quick question - RHBS are in middle of making domain changes ie will be usi…" at bounding box center [622, 354] width 307 height 65
click at [506, 290] on icon "Bold" at bounding box center [505, 291] width 5 height 6
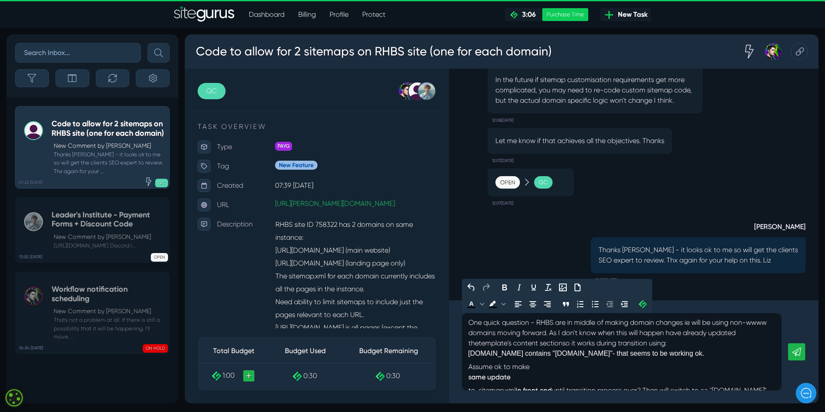
click at [537, 367] on p "One quick question - RHBS are in middle of making domain changes ie will be usi…" at bounding box center [622, 362] width 307 height 89
click at [580, 368] on p "One quick question - RHBS are in middle of making domain changes ie will be usi…" at bounding box center [622, 357] width 307 height 78
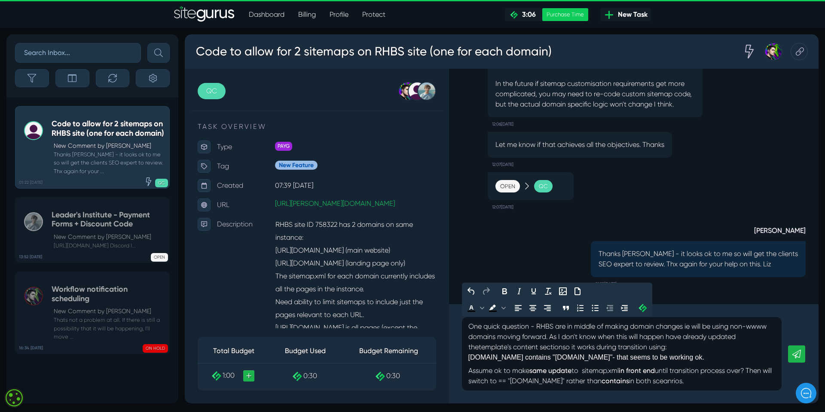
click at [706, 379] on p "One quick question - RHBS are in middle of making domain changes ie will be usi…" at bounding box center [622, 354] width 307 height 65
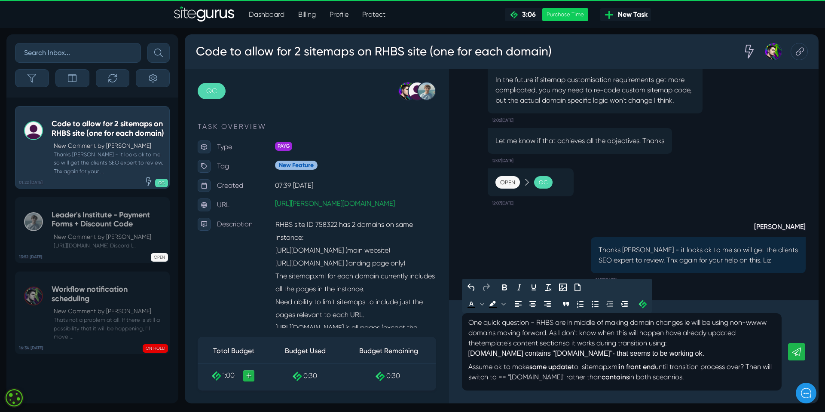
scroll to position [1, 0]
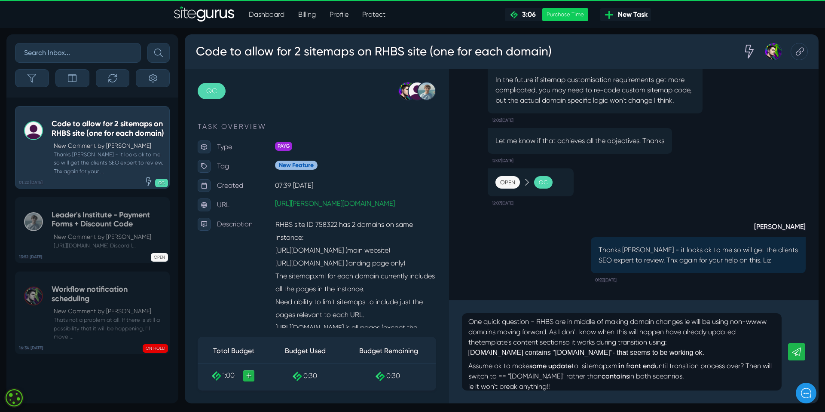
click at [801, 354] on icon at bounding box center [797, 352] width 9 height 9
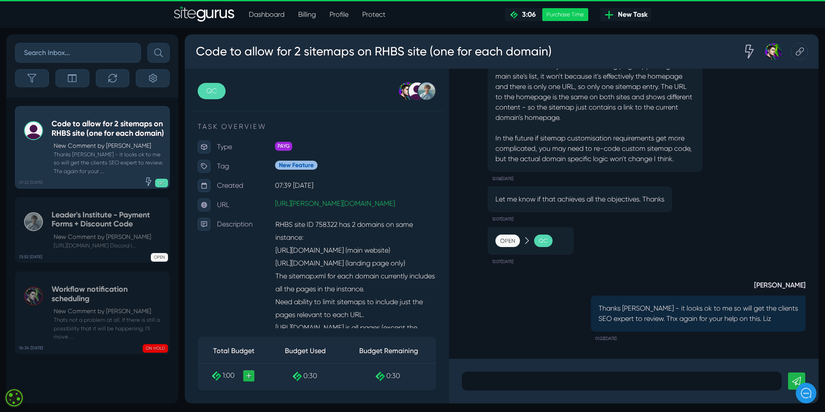
scroll to position [0, 0]
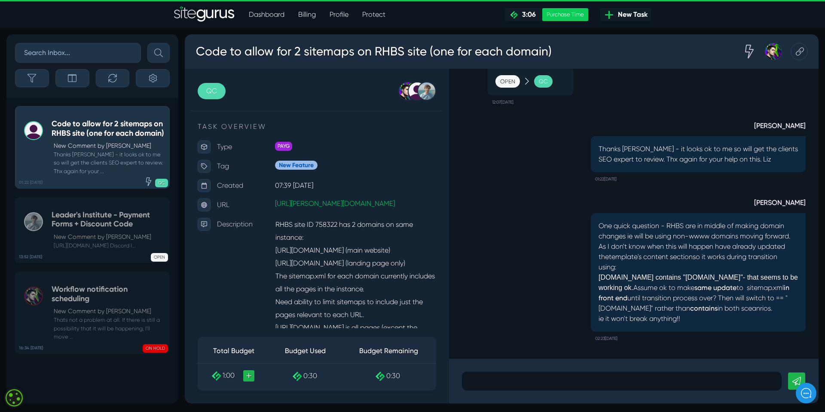
click at [626, 277] on span "[DOMAIN_NAME] contains "[DOMAIN_NAME]"" at bounding box center [671, 273] width 144 height 18
click at [615, 273] on span "[DOMAIN_NAME] contains "[DOMAIN_NAME]"" at bounding box center [671, 273] width 144 height 18
drag, startPoint x: 613, startPoint y: 273, endPoint x: 493, endPoint y: 265, distance: 120.7
click at [493, 265] on div "[PERSON_NAME] One quick question - RHBS are in middle of making domain changes …" at bounding box center [634, 266] width 344 height 160
click at [647, 252] on p "One quick question - RHBS are in middle of making domain changes ie will be usi…" at bounding box center [698, 272] width 199 height 103
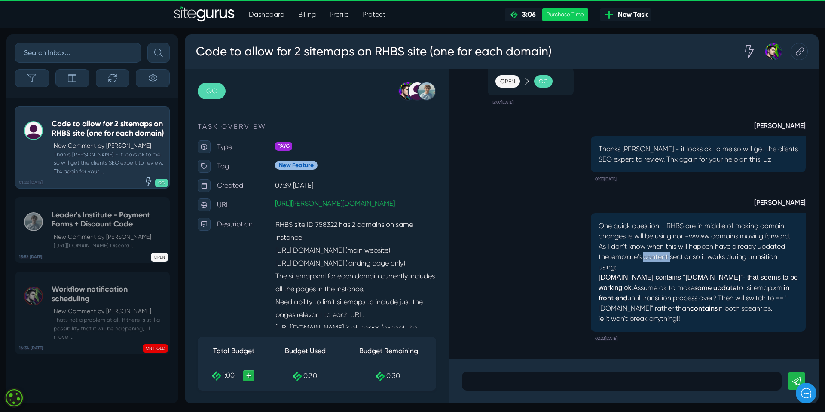
click at [647, 252] on p "One quick question - RHBS are in middle of making domain changes ie will be usi…" at bounding box center [698, 272] width 199 height 103
drag, startPoint x: 651, startPoint y: 256, endPoint x: 636, endPoint y: 269, distance: 20.1
click at [636, 269] on p "One quick question - RHBS are in middle of making domain changes ie will be usi…" at bounding box center [698, 272] width 199 height 103
click at [555, 240] on div "[PERSON_NAME] One quick question - RHBS are in middle of making domain changes …" at bounding box center [634, 266] width 344 height 160
click at [491, 378] on p at bounding box center [622, 381] width 307 height 10
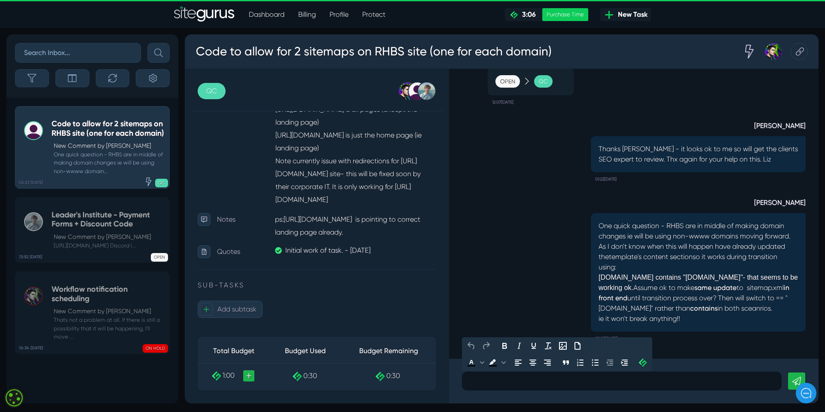
click at [709, 338] on div "[PERSON_NAME] One quick question - RHBS are in middle of making domain changes …" at bounding box center [698, 270] width 215 height 150
